Goal: Task Accomplishment & Management: Manage account settings

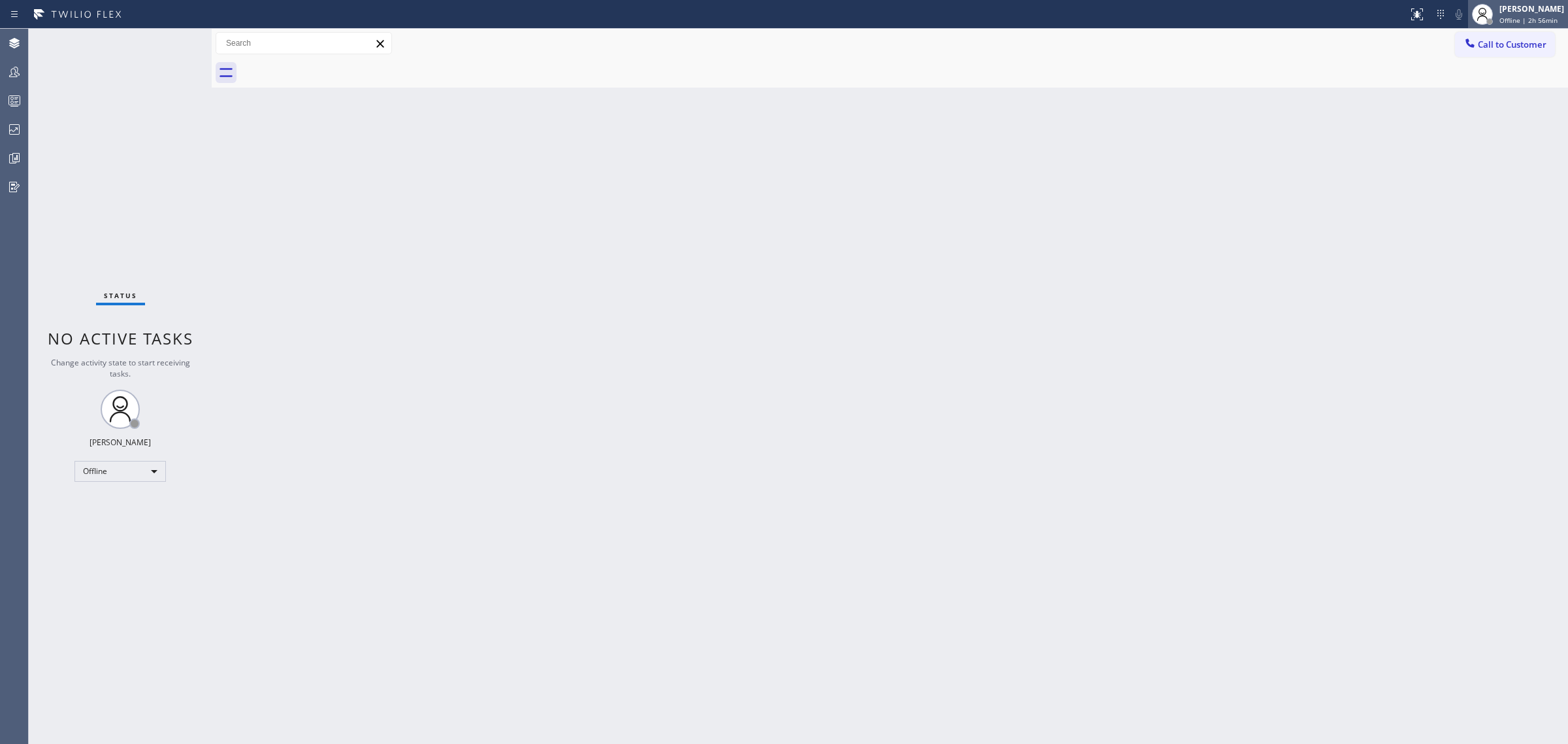
click at [1530, 1] on div "[PERSON_NAME] Offline | 2h 56min" at bounding box center [1518, 14] width 100 height 29
click at [1454, 79] on button "Unavailable" at bounding box center [1502, 86] width 130 height 17
click at [1104, 194] on div "Back to Dashboard Change Sender ID Customers Technicians Select a contact Outbo…" at bounding box center [890, 386] width 1356 height 715
click at [26, 64] on div at bounding box center [14, 72] width 29 height 16
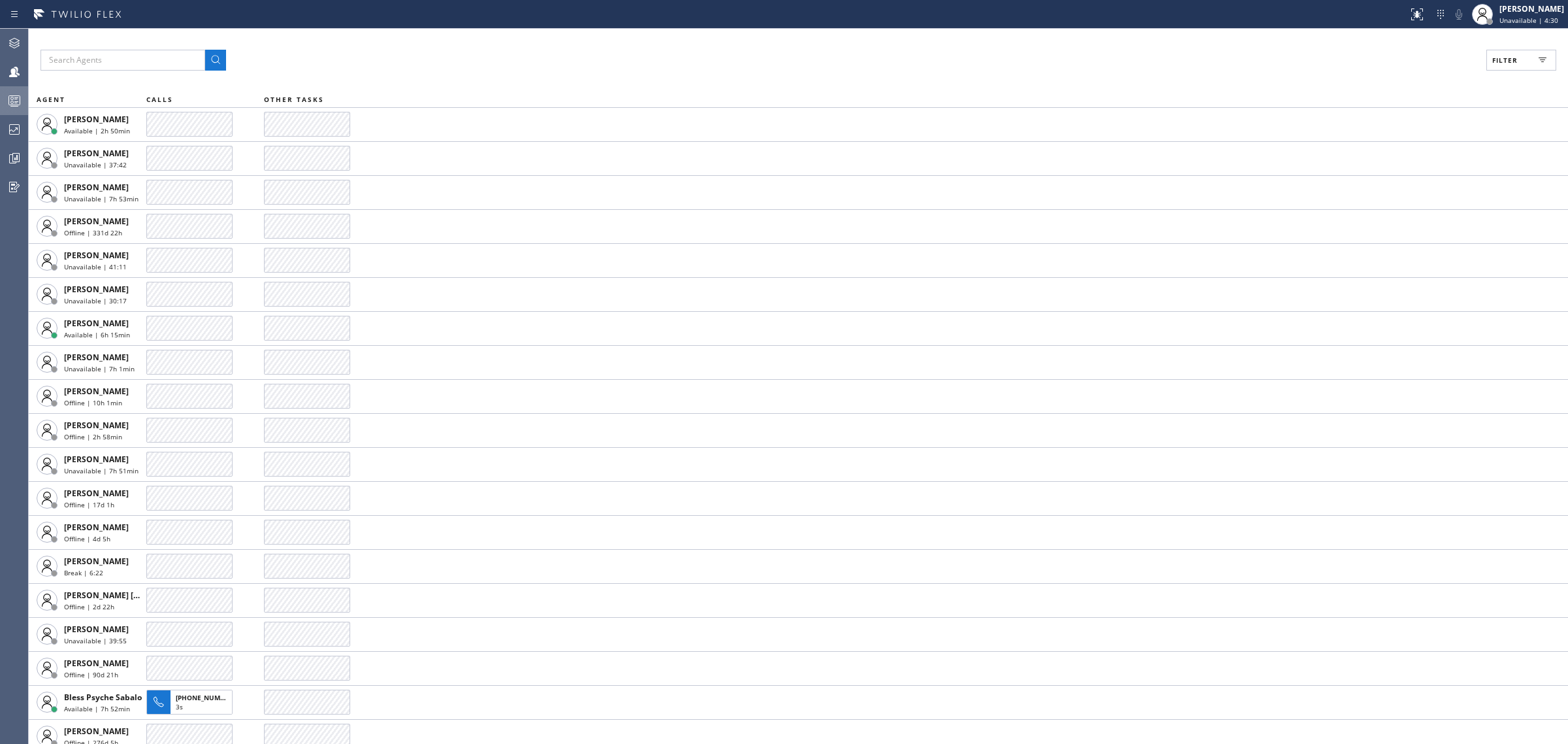
click at [7, 90] on div at bounding box center [14, 101] width 29 height 26
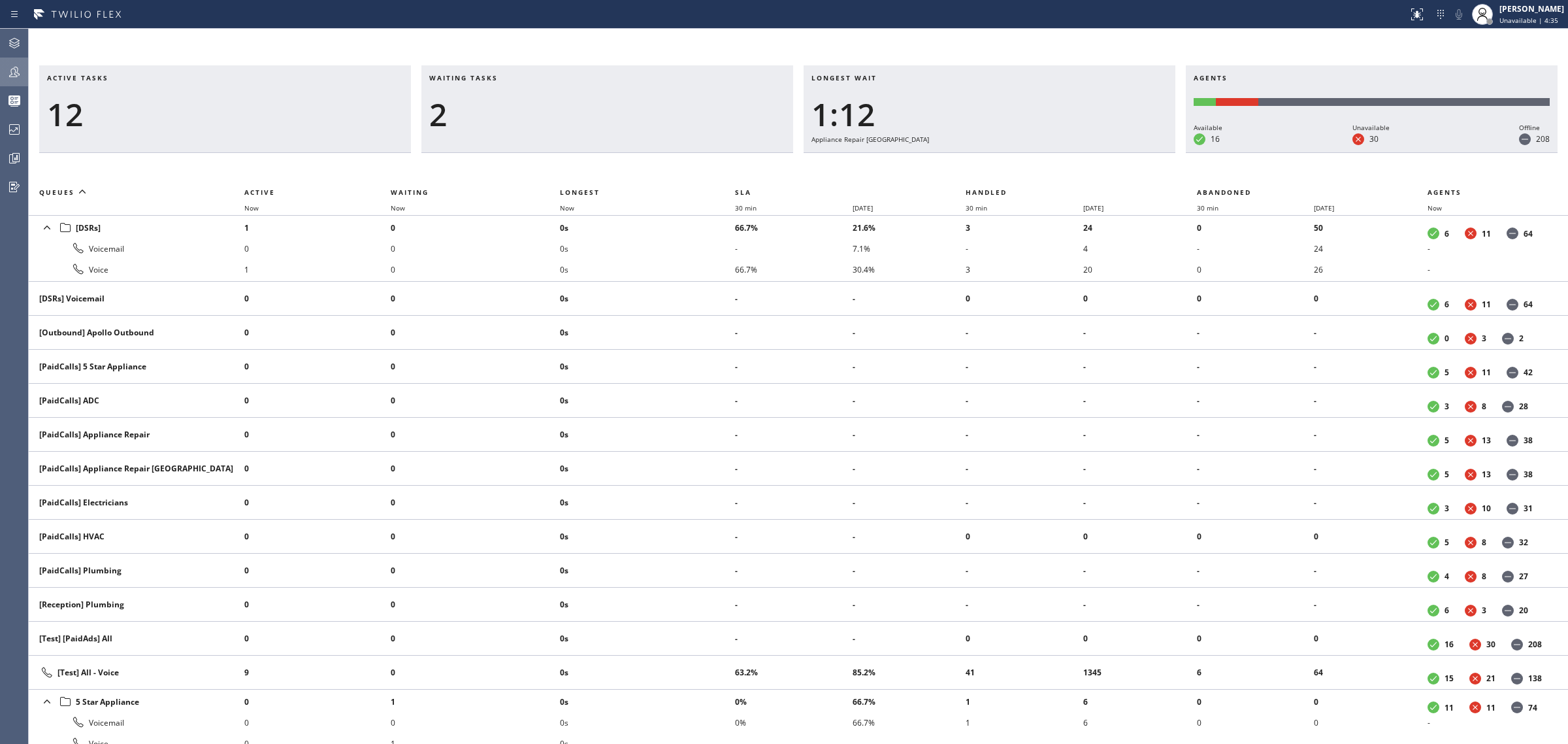
click at [11, 77] on icon at bounding box center [14, 72] width 16 height 16
